Goal: Find specific page/section: Find specific page/section

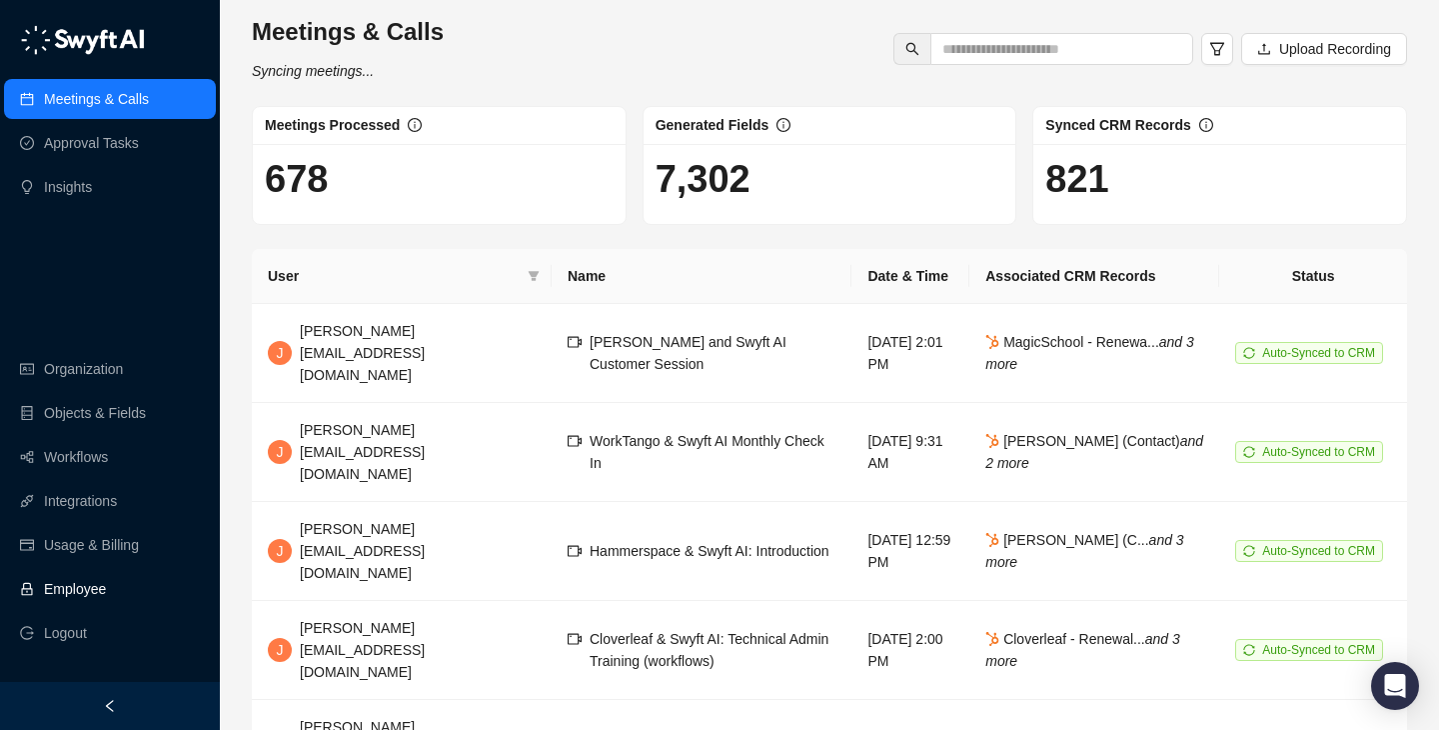
click at [106, 579] on link "Employee" at bounding box center [75, 589] width 62 height 40
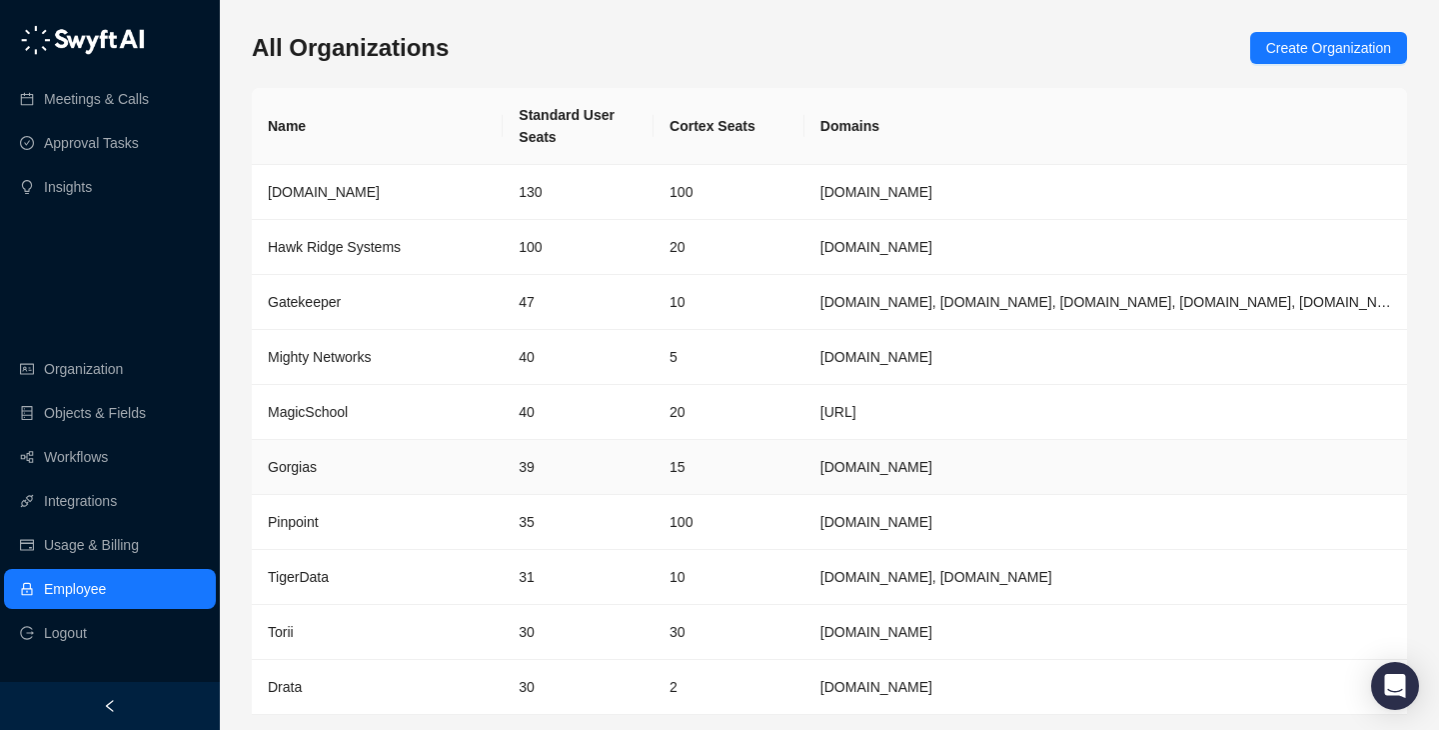
scroll to position [65, 0]
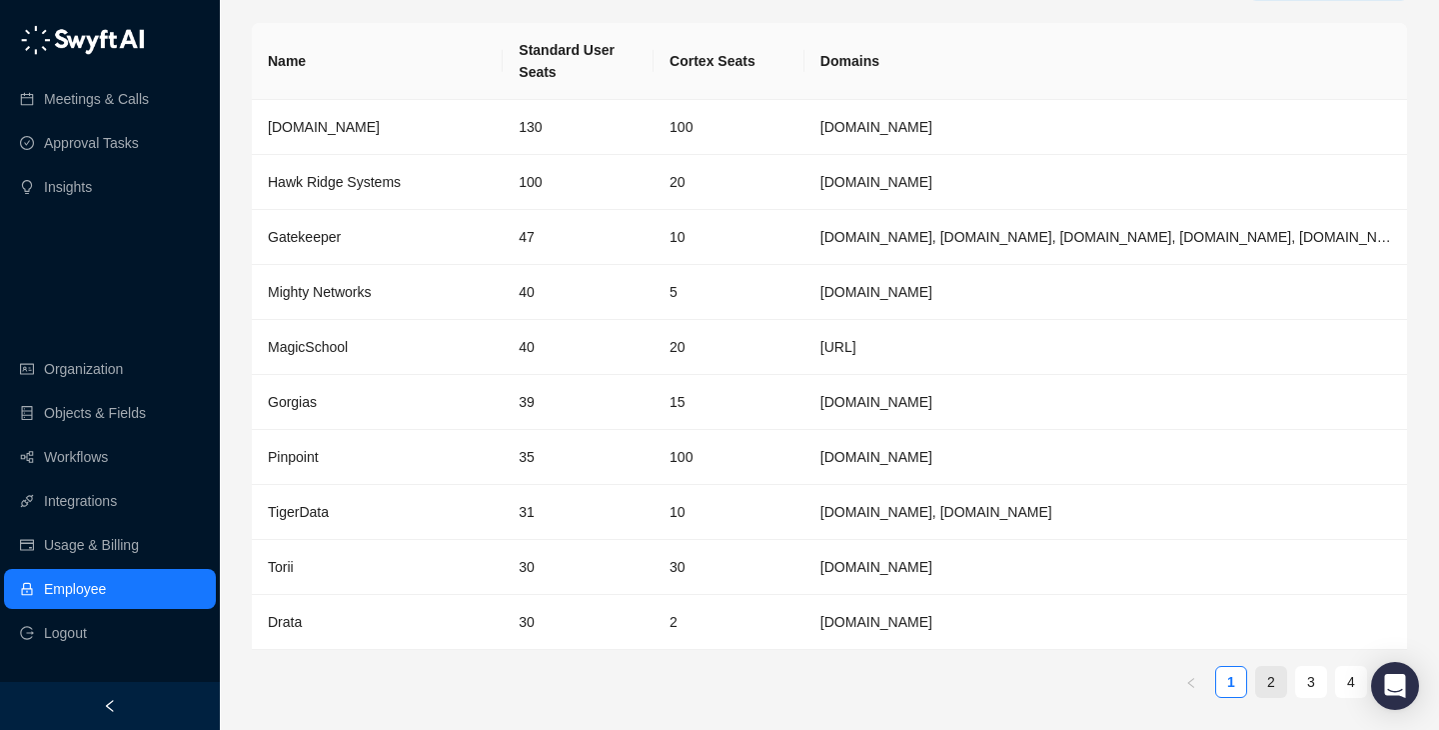
click at [1271, 677] on link "2" at bounding box center [1271, 682] width 30 height 30
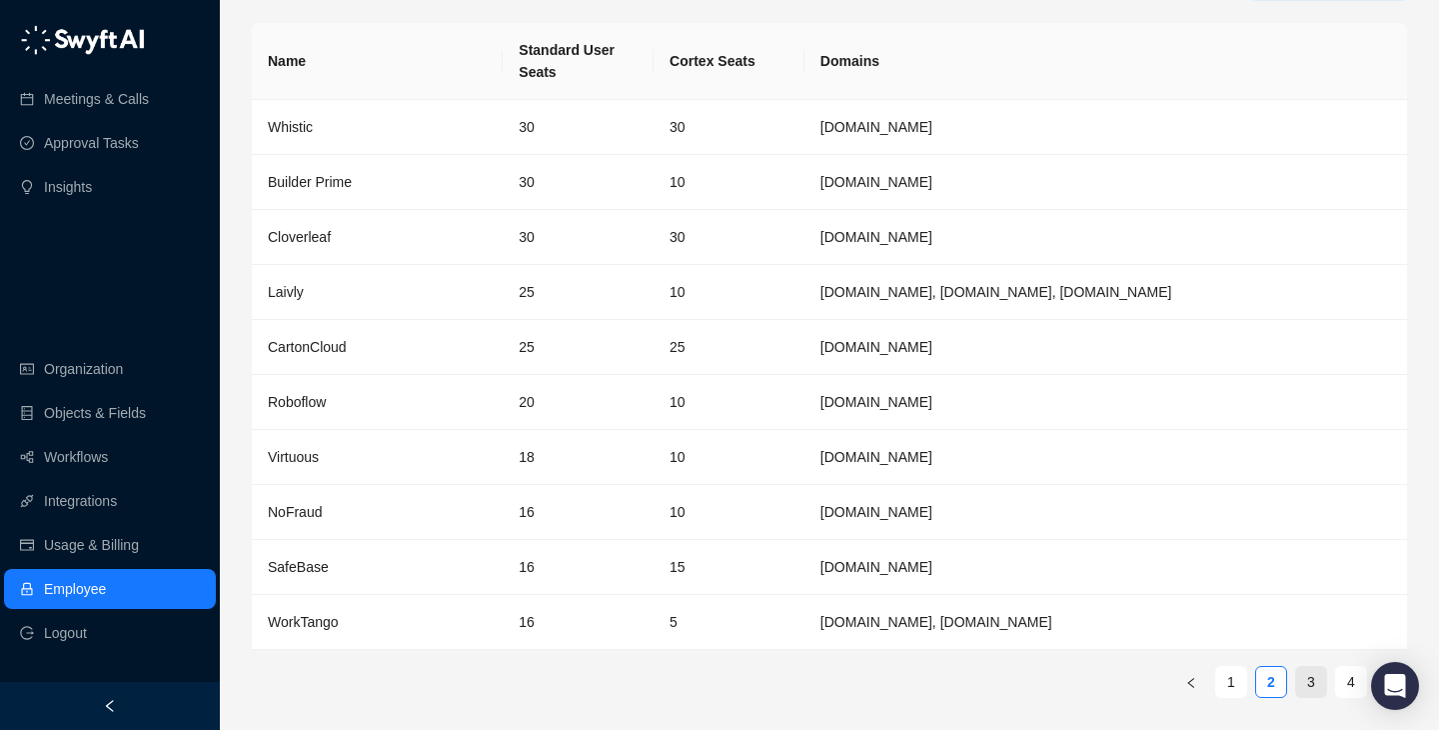
click at [1311, 678] on link "3" at bounding box center [1311, 682] width 30 height 30
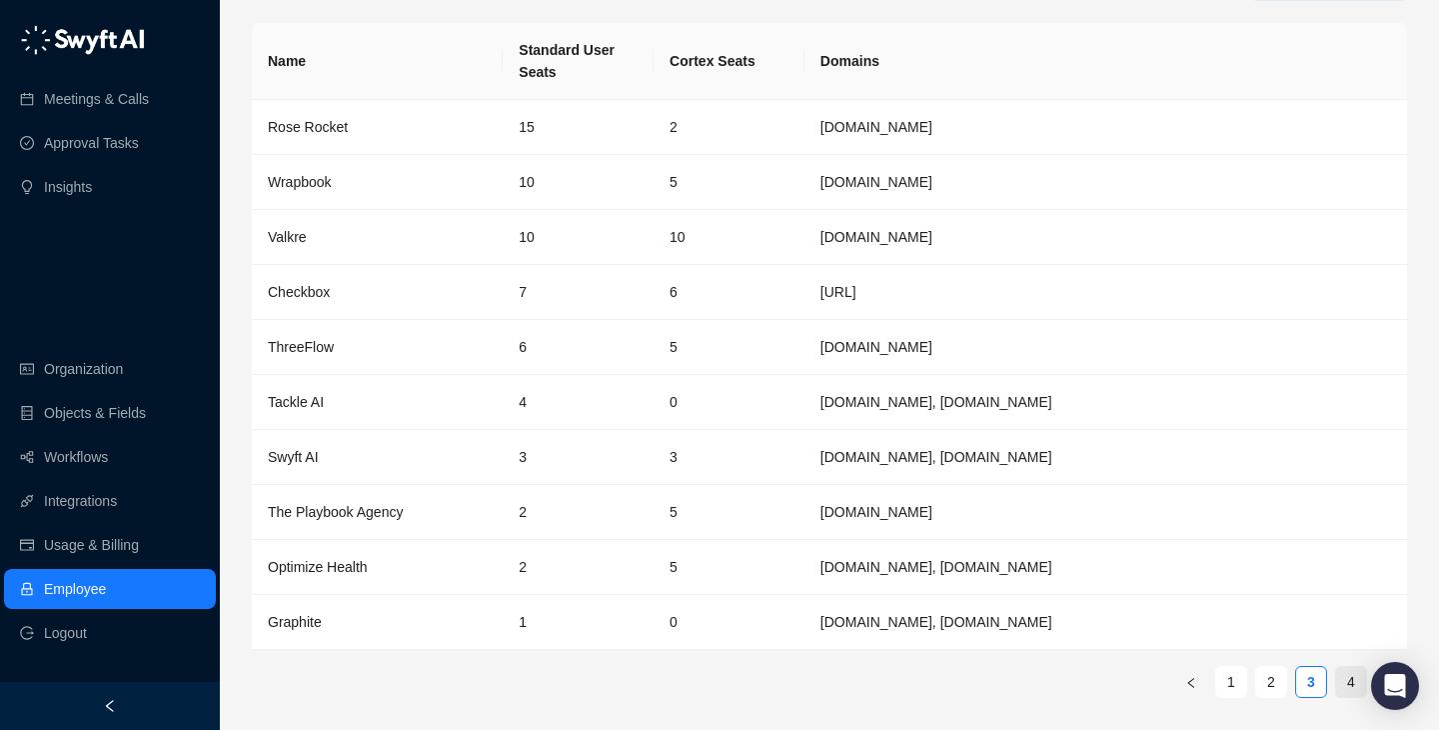
click at [1359, 693] on link "4" at bounding box center [1351, 682] width 30 height 30
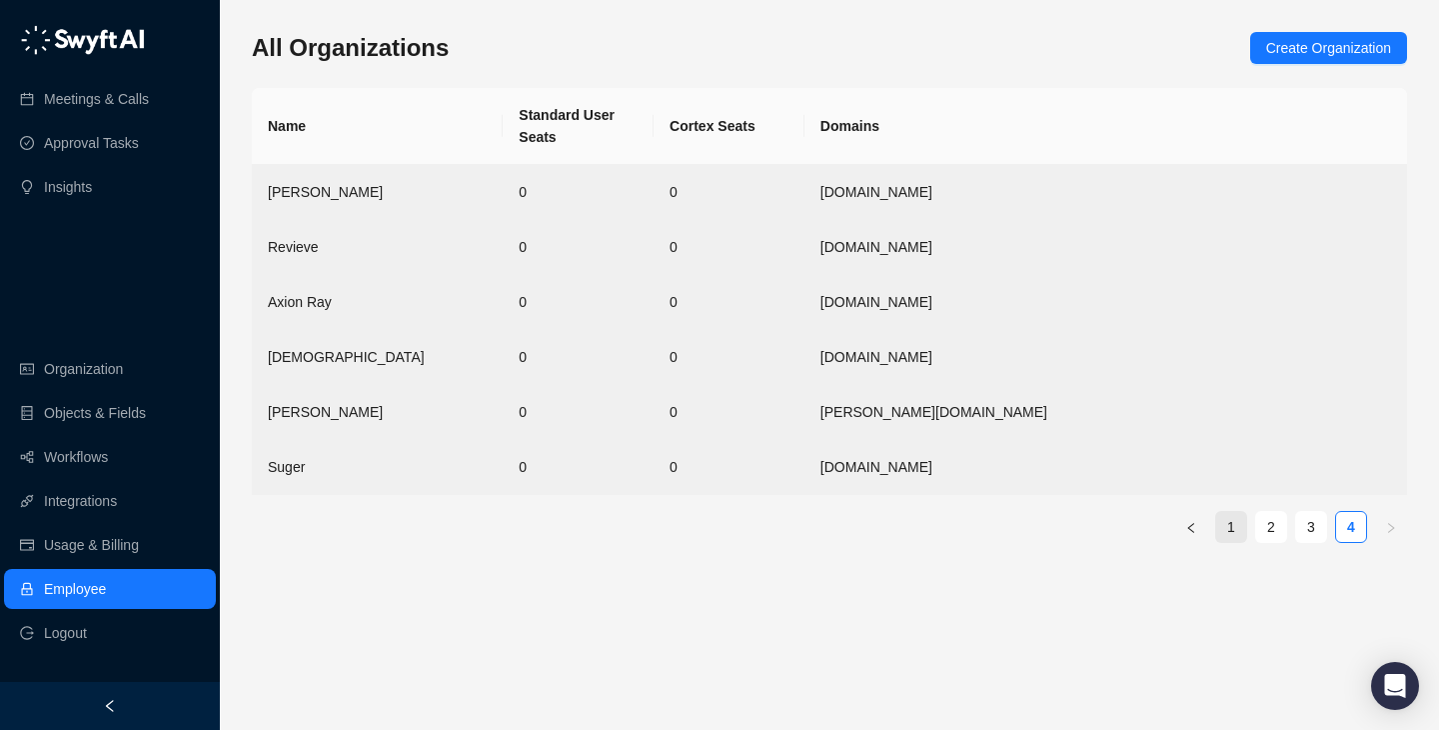
click at [1233, 524] on link "1" at bounding box center [1231, 527] width 30 height 30
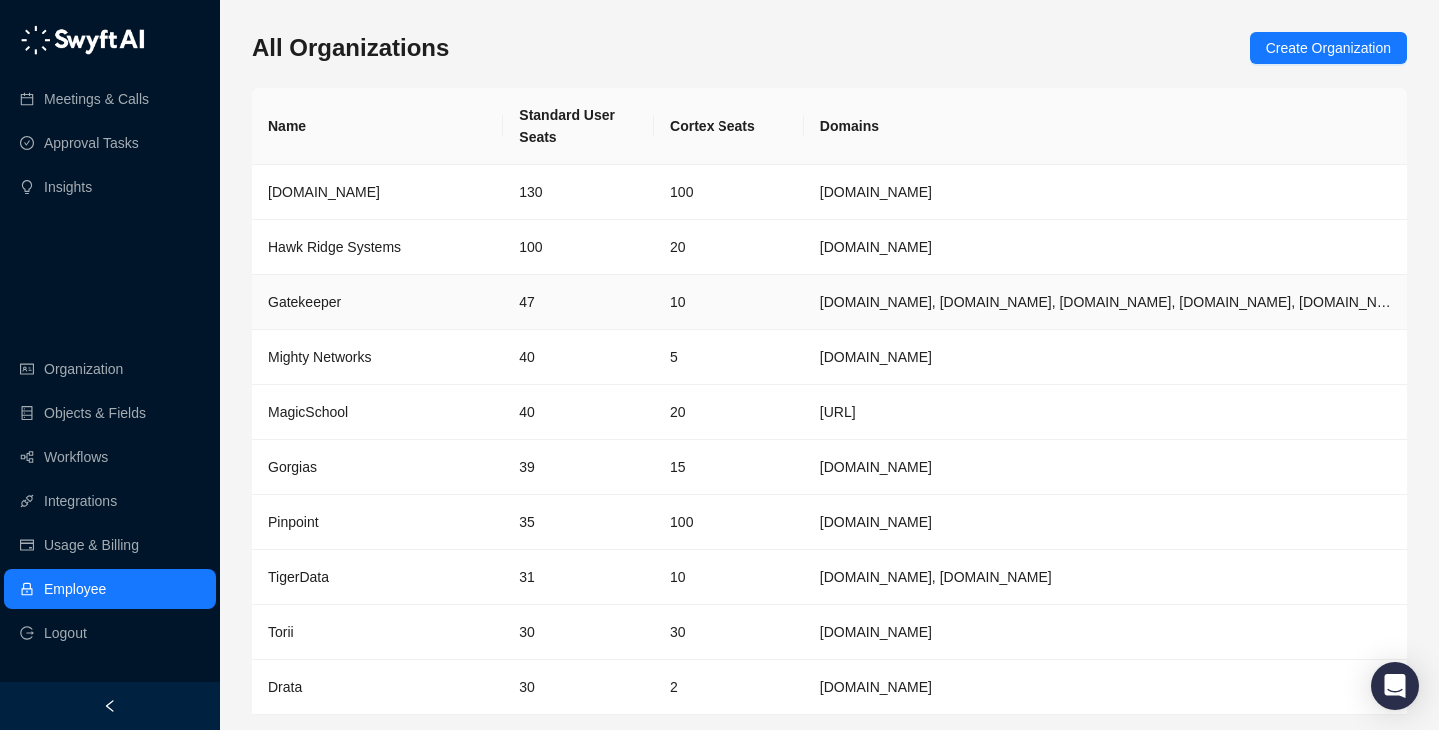
scroll to position [33, 0]
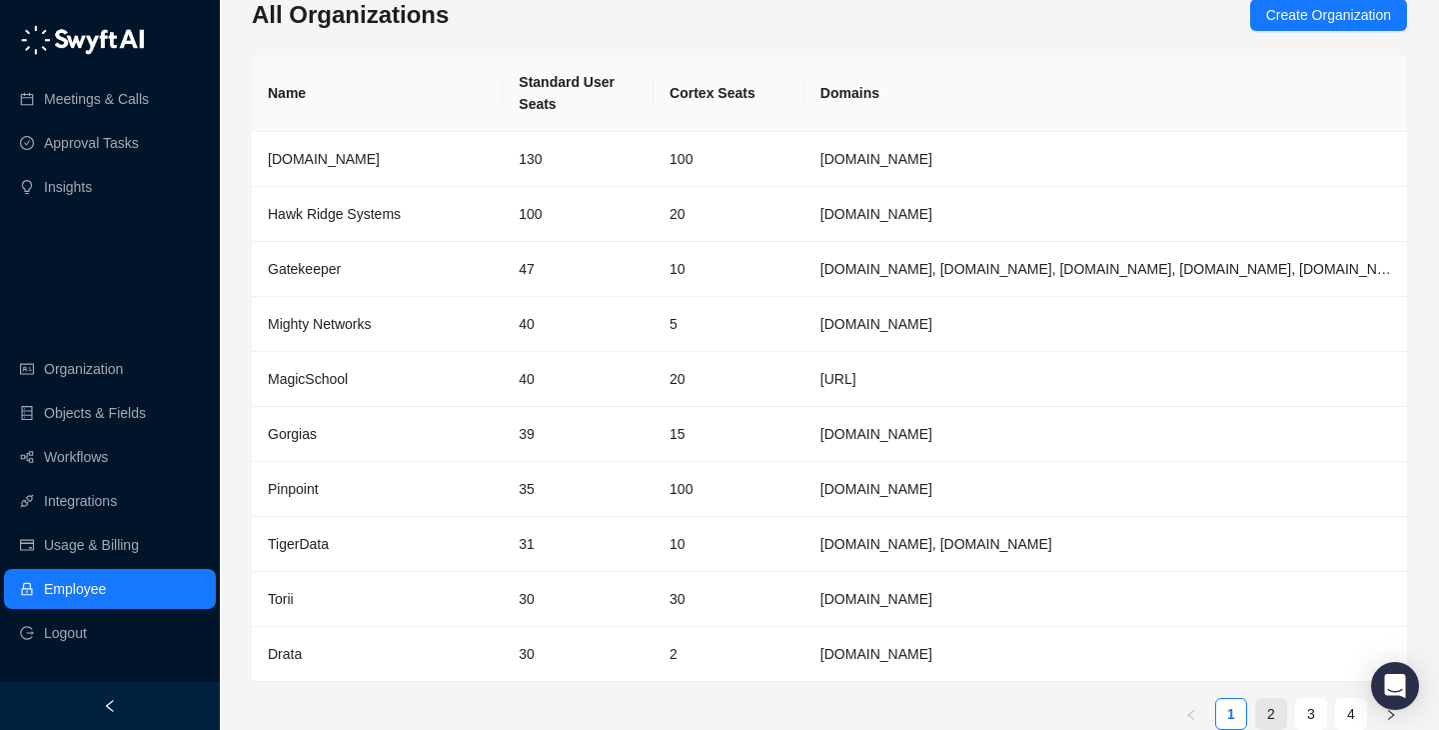
click at [1284, 715] on link "2" at bounding box center [1271, 714] width 30 height 30
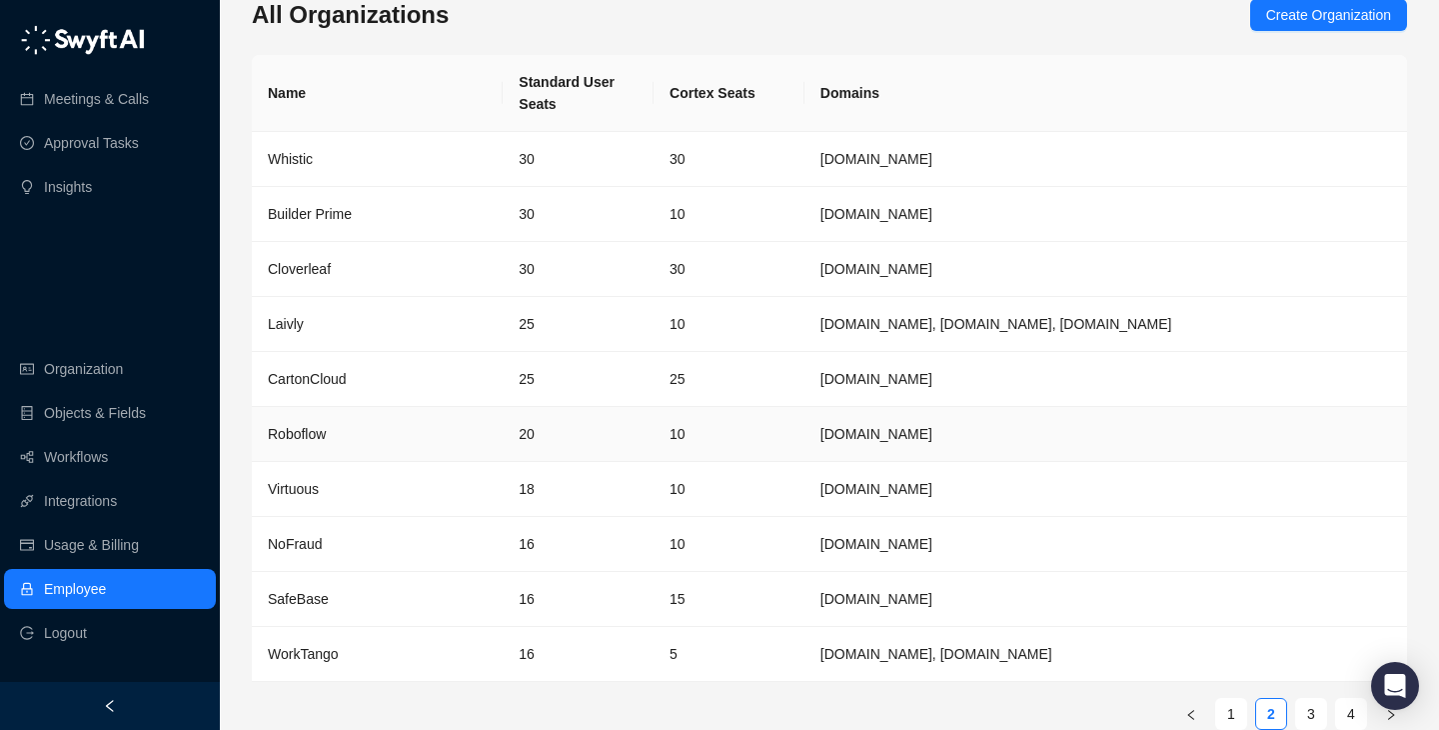
click at [802, 435] on td "10" at bounding box center [729, 434] width 151 height 55
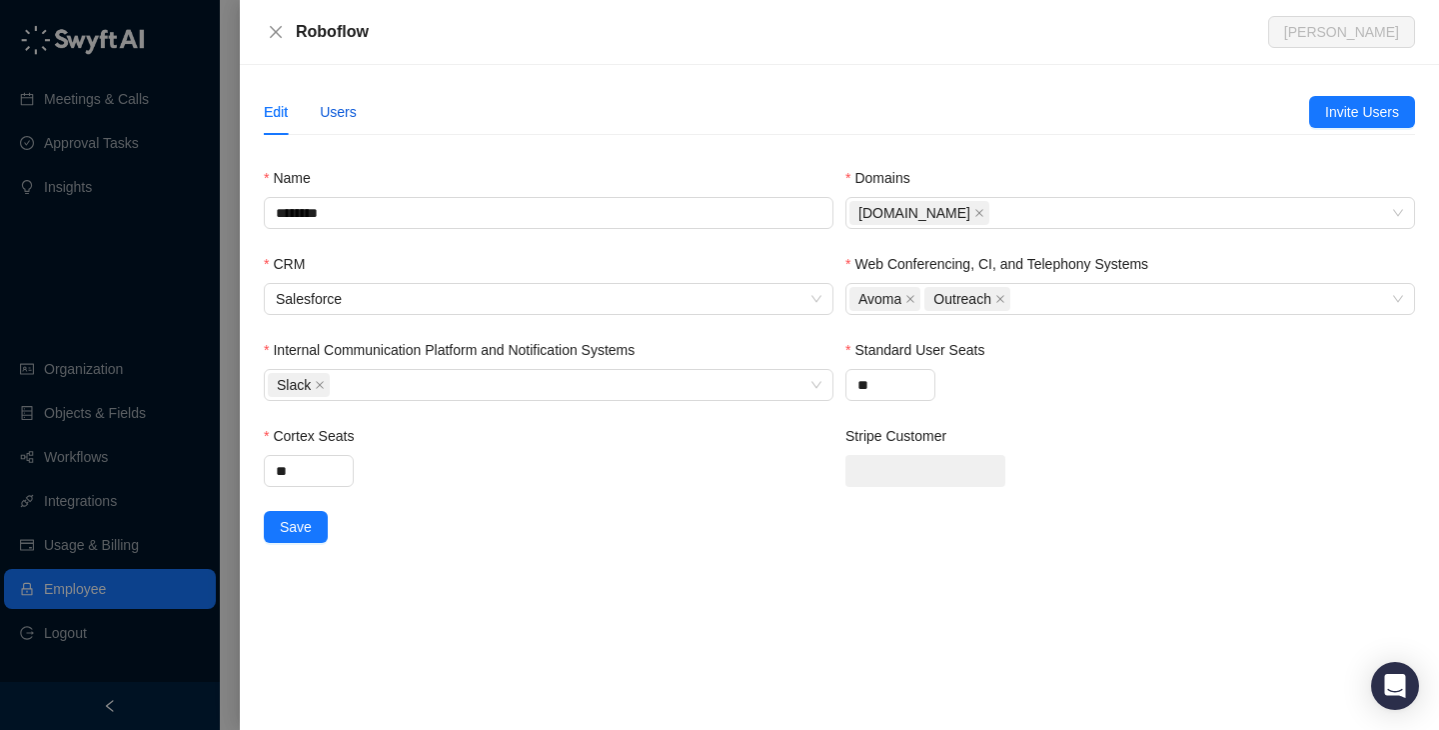
click at [324, 106] on div "Users" at bounding box center [338, 112] width 37 height 22
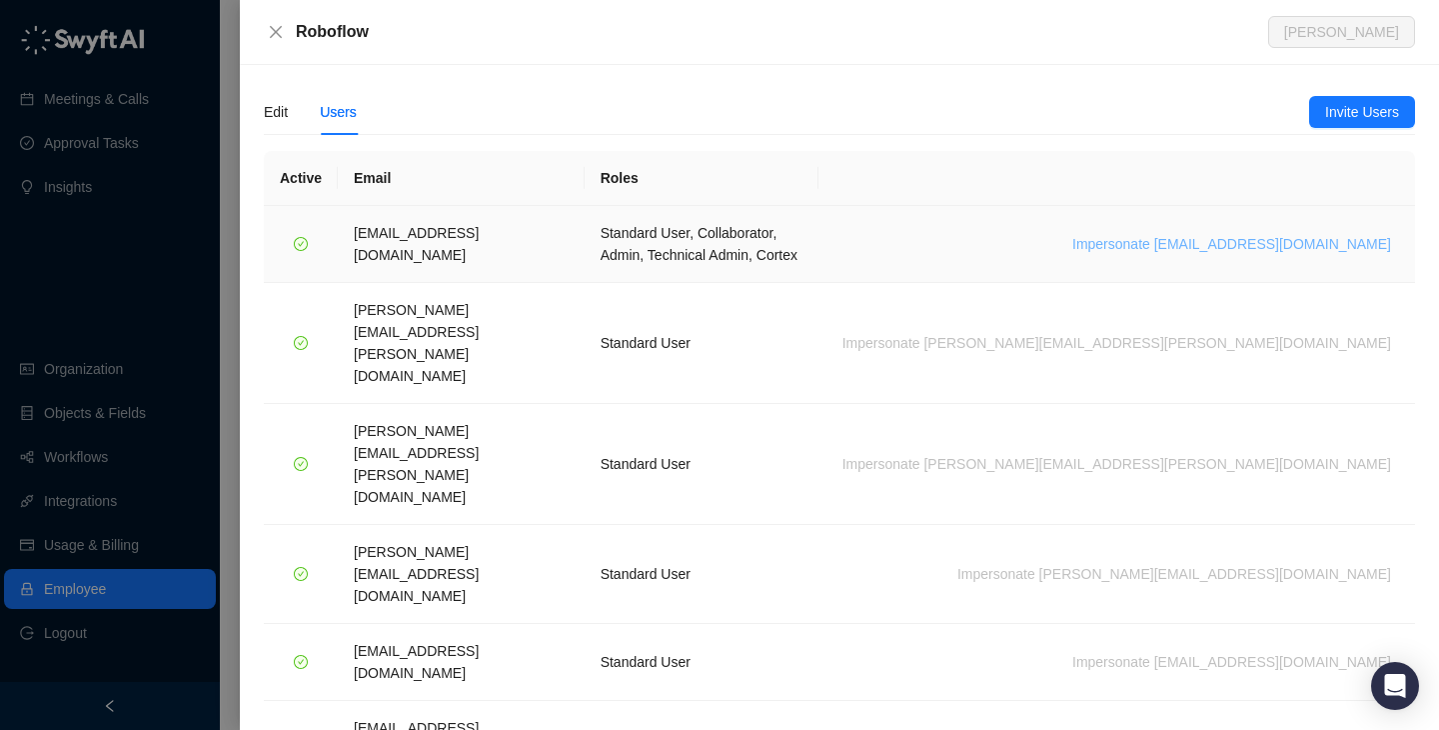
click at [1268, 233] on span "Impersonate [EMAIL_ADDRESS][DOMAIN_NAME]" at bounding box center [1231, 244] width 319 height 22
